Goal: Find specific page/section: Find specific page/section

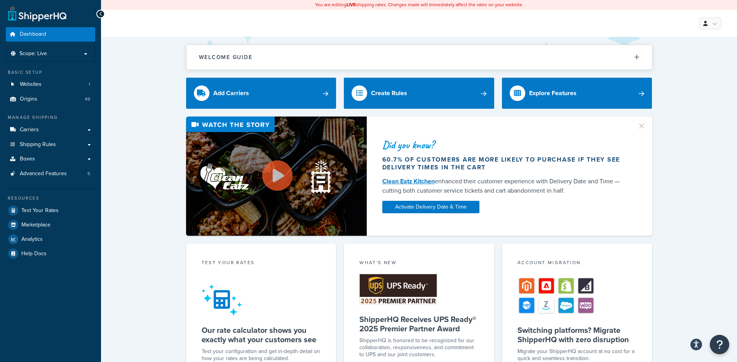
click at [176, 164] on div "Did you know? 60.7% of customers are more likely to purchase if they see delive…" at bounding box center [419, 176] width 605 height 119
click at [94, 55] on li "Scope: Live" at bounding box center [50, 53] width 89 height 15
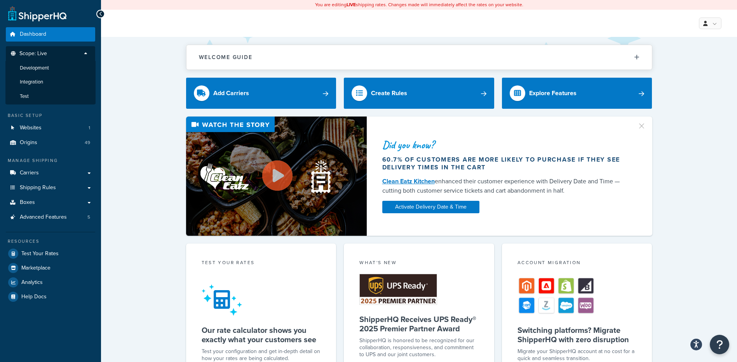
click at [72, 64] on li "Development" at bounding box center [50, 68] width 90 height 14
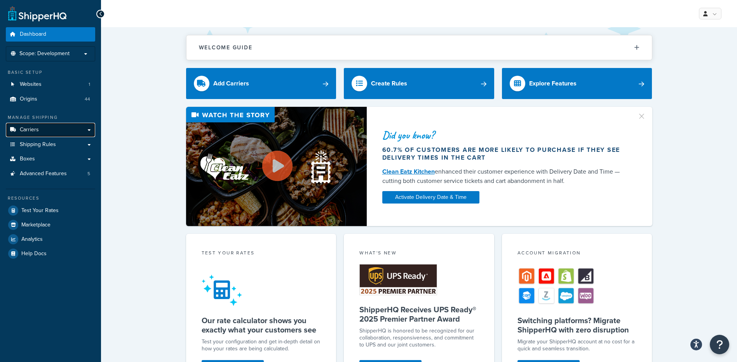
click at [28, 128] on span "Carriers" at bounding box center [29, 130] width 19 height 7
